Goal: Information Seeking & Learning: Learn about a topic

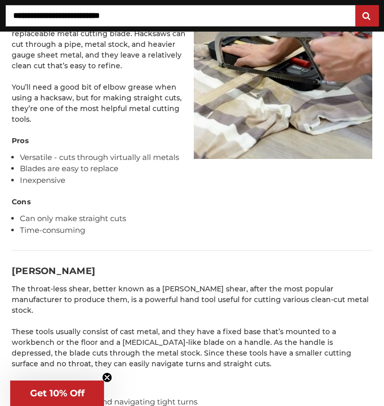
click at [95, 292] on p "The throat-less shear, better known as a [PERSON_NAME] shear, after the most po…" at bounding box center [192, 300] width 360 height 32
click at [55, 233] on li "Time-consuming" at bounding box center [196, 231] width 352 height 12
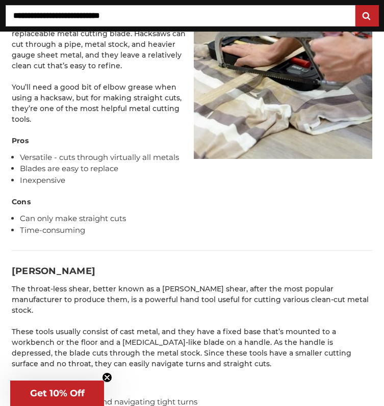
click at [30, 276] on h3 "[PERSON_NAME]" at bounding box center [192, 272] width 360 height 14
click at [17, 273] on h3 "[PERSON_NAME]" at bounding box center [192, 272] width 360 height 14
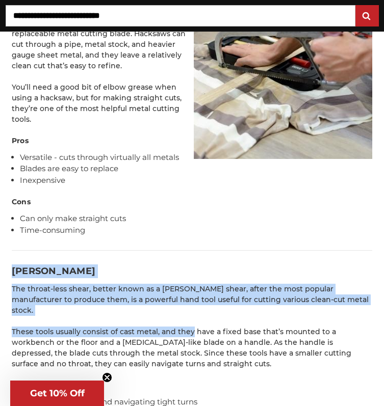
drag, startPoint x: 17, startPoint y: 273, endPoint x: 181, endPoint y: 319, distance: 169.8
click at [181, 327] on p "These tools usually consist of cast metal, and they have a fixed base that’s mo…" at bounding box center [192, 348] width 360 height 43
